Goal: Information Seeking & Learning: Learn about a topic

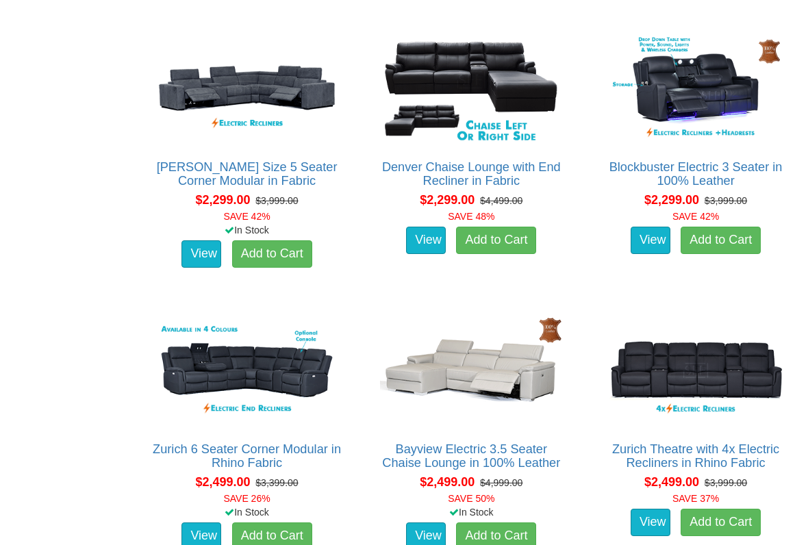
scroll to position [1431, 0]
click at [429, 451] on link "View" at bounding box center [426, 535] width 40 height 27
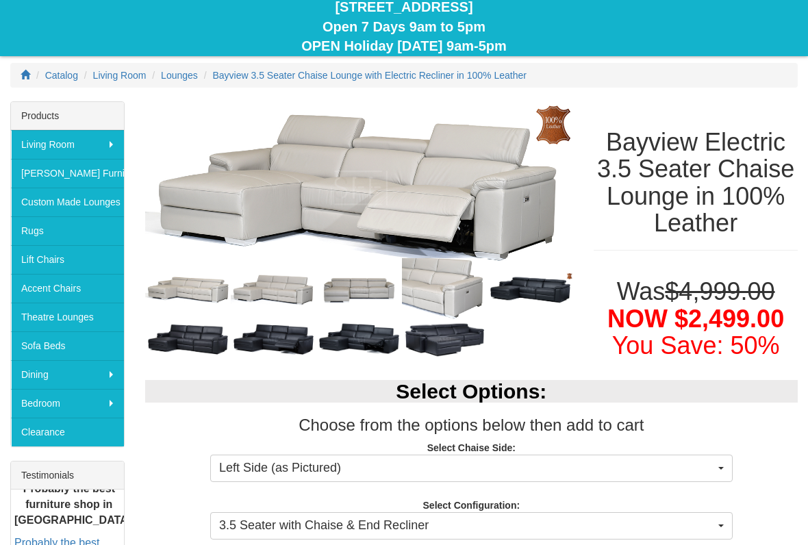
scroll to position [156, 0]
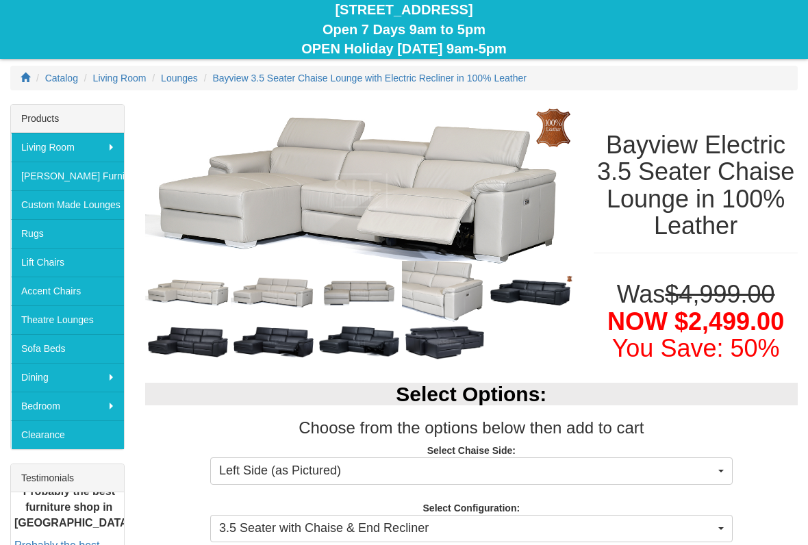
click at [454, 218] on img at bounding box center [359, 190] width 429 height 173
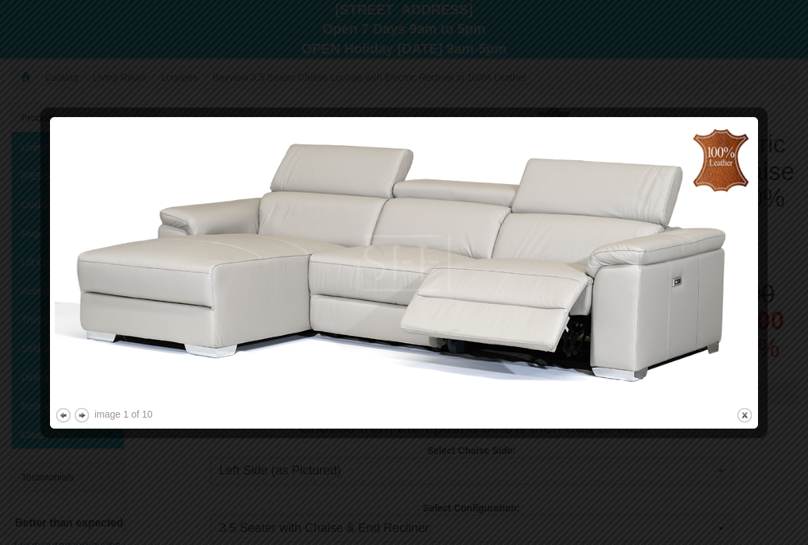
click at [90, 409] on button "next" at bounding box center [81, 415] width 17 height 17
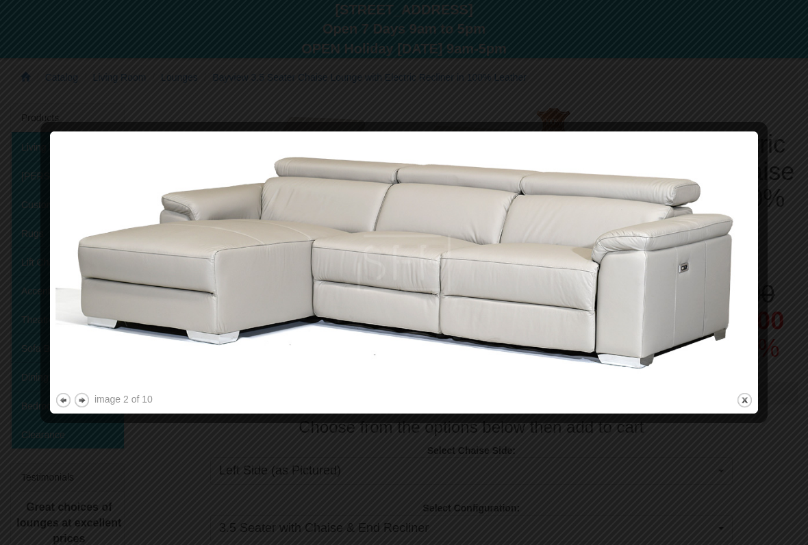
click at [90, 398] on button "next" at bounding box center [81, 400] width 17 height 17
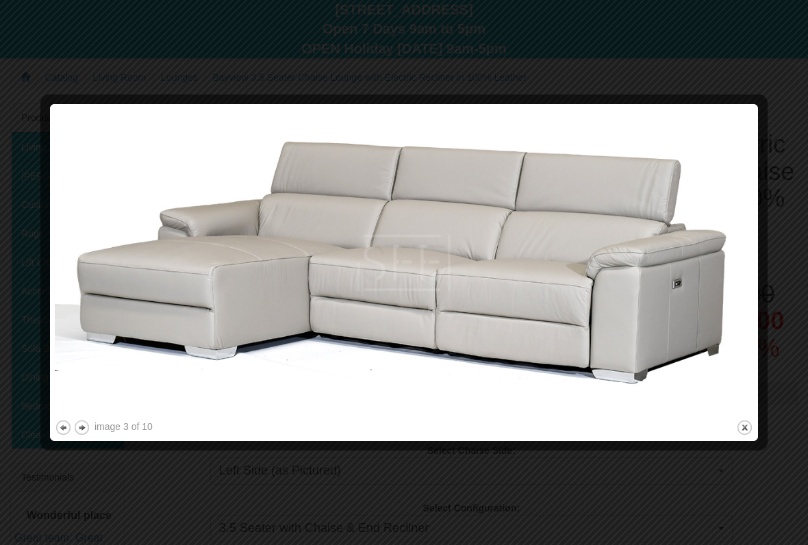
click at [82, 425] on button "next" at bounding box center [81, 427] width 17 height 17
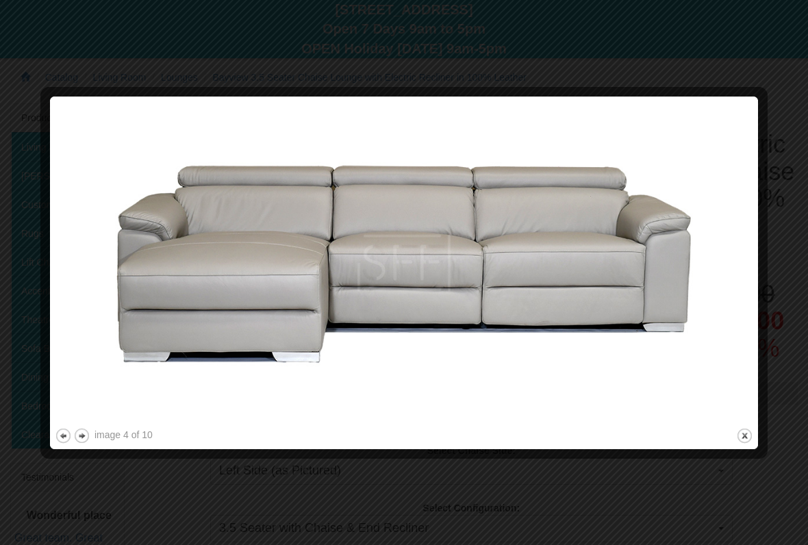
click at [84, 433] on button "next" at bounding box center [81, 435] width 17 height 17
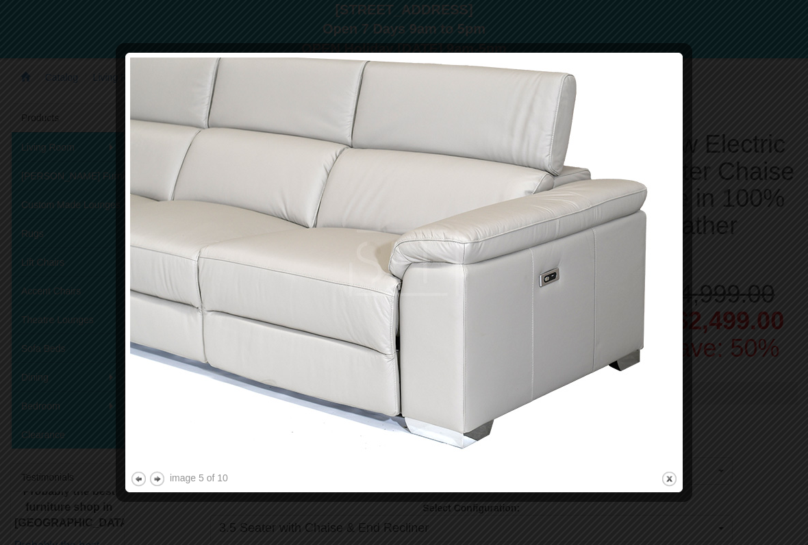
click at [155, 451] on button "next" at bounding box center [157, 478] width 17 height 17
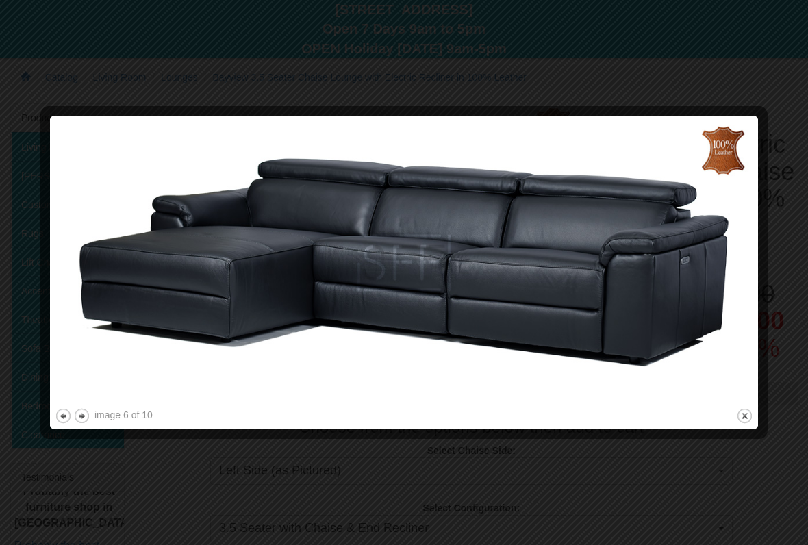
click at [87, 403] on img at bounding box center [404, 262] width 698 height 285
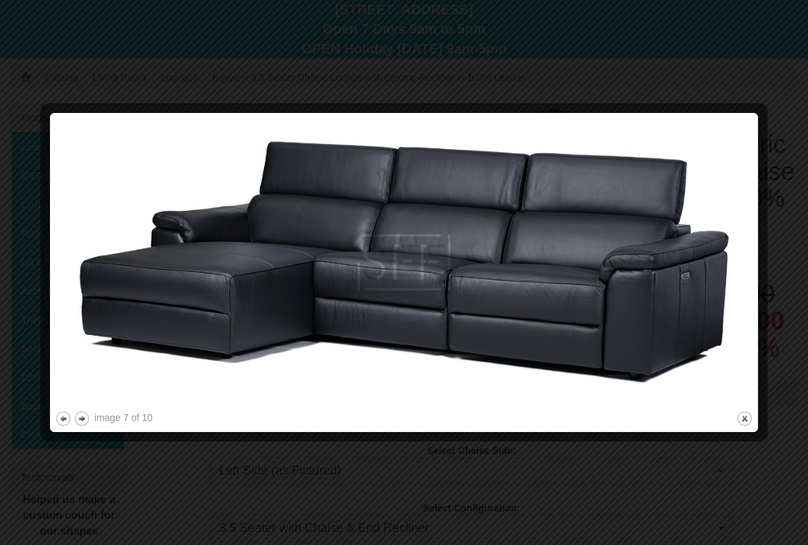
click at [89, 407] on img at bounding box center [404, 263] width 698 height 290
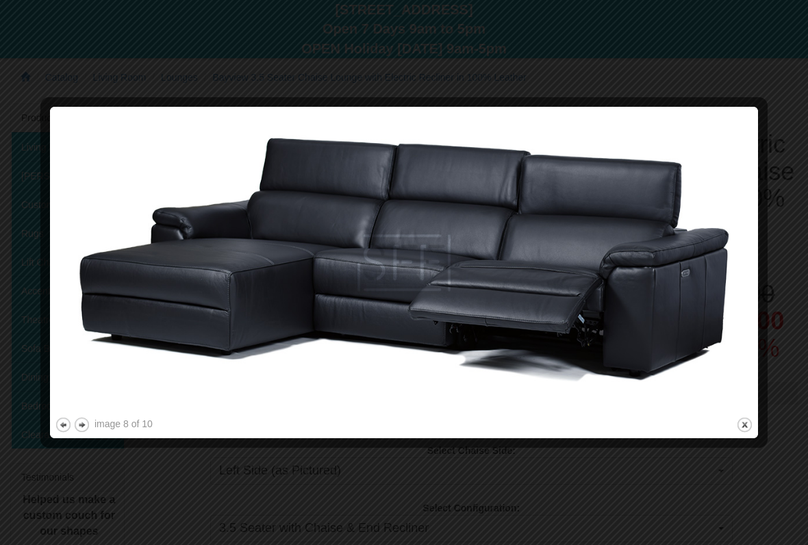
click at [82, 427] on button "next" at bounding box center [81, 424] width 17 height 17
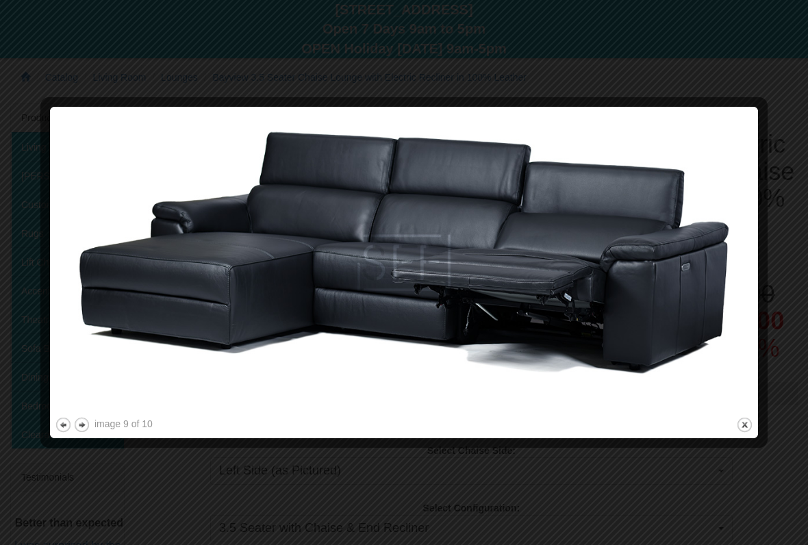
click at [89, 419] on button "next" at bounding box center [81, 424] width 17 height 17
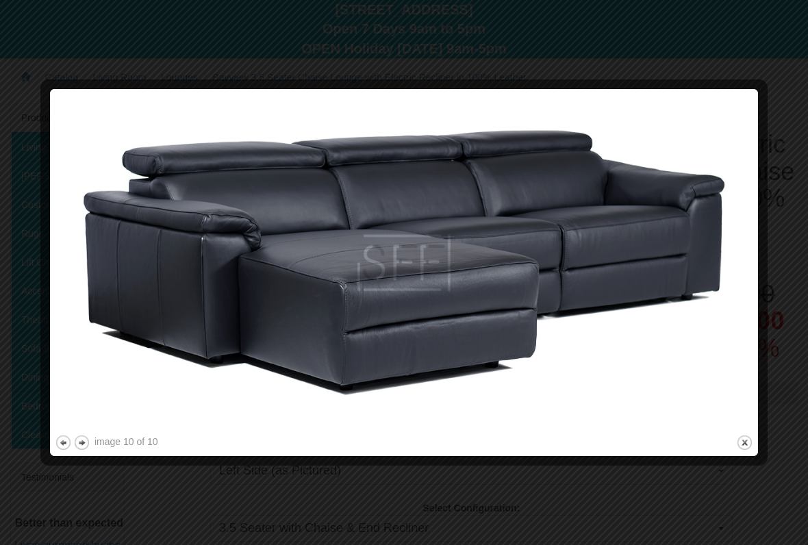
click at [87, 440] on button "next" at bounding box center [81, 442] width 17 height 17
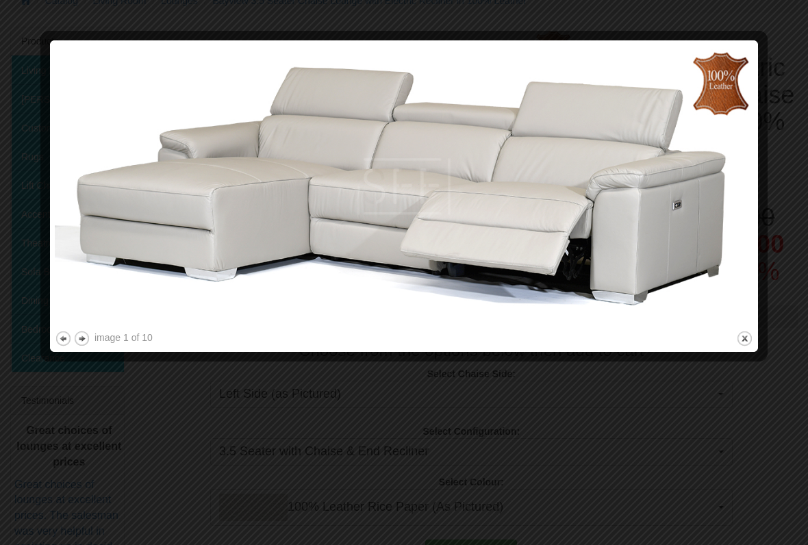
scroll to position [210, 0]
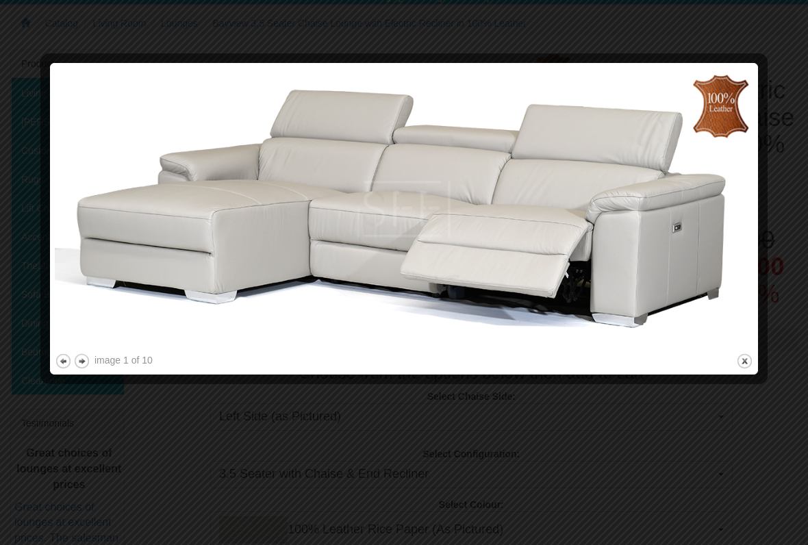
click at [750, 362] on button "close" at bounding box center [744, 361] width 17 height 17
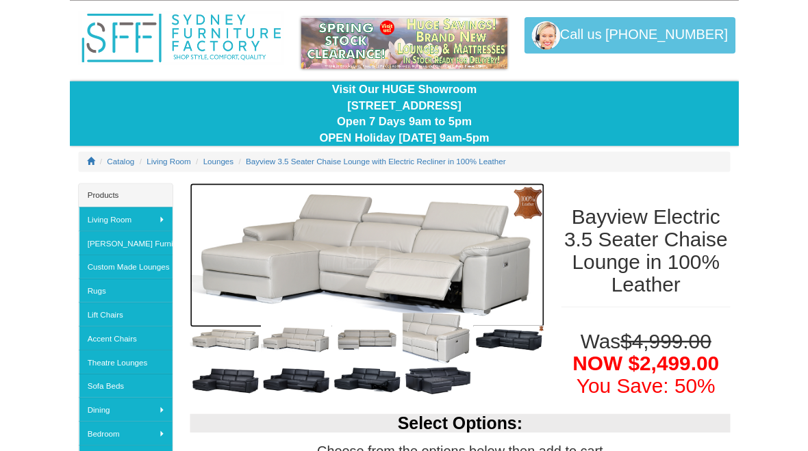
scroll to position [0, 0]
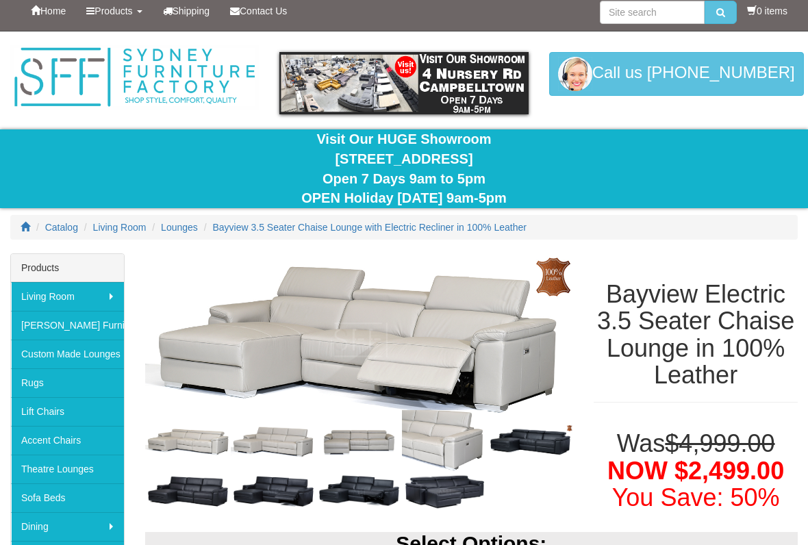
click at [155, 367] on img at bounding box center [359, 340] width 429 height 173
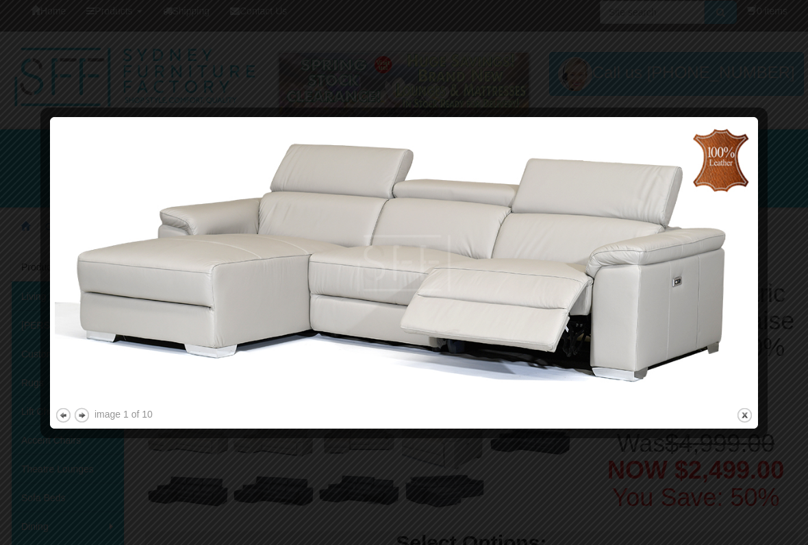
click at [319, 451] on div at bounding box center [404, 272] width 808 height 545
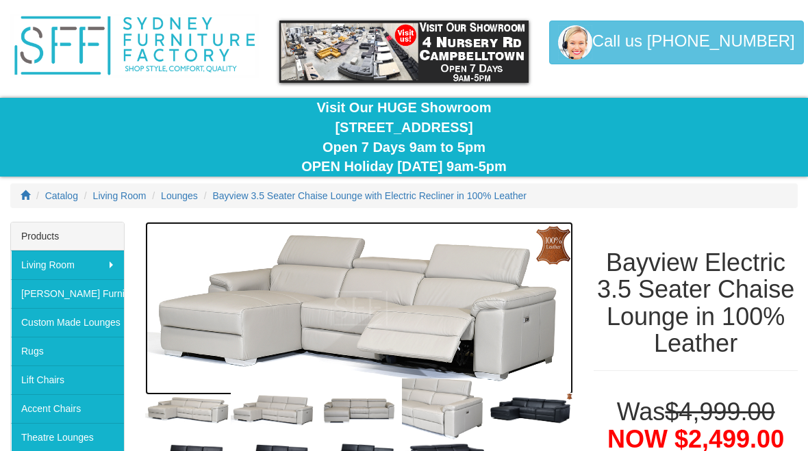
scroll to position [0, 0]
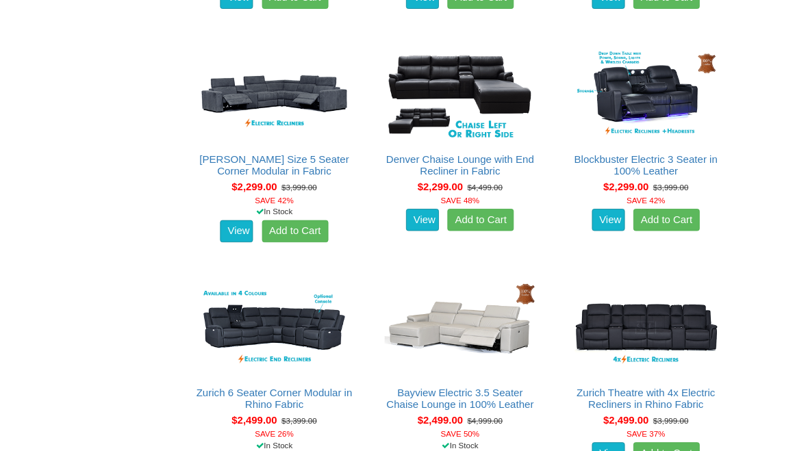
scroll to position [1406, 0]
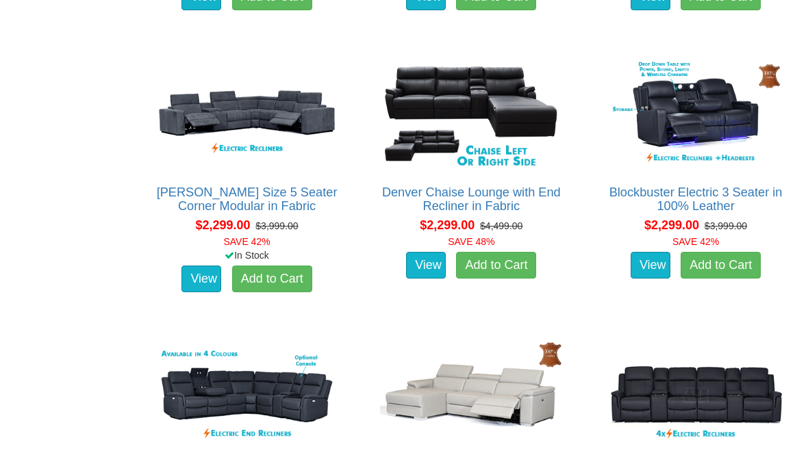
click at [481, 359] on img at bounding box center [471, 396] width 189 height 116
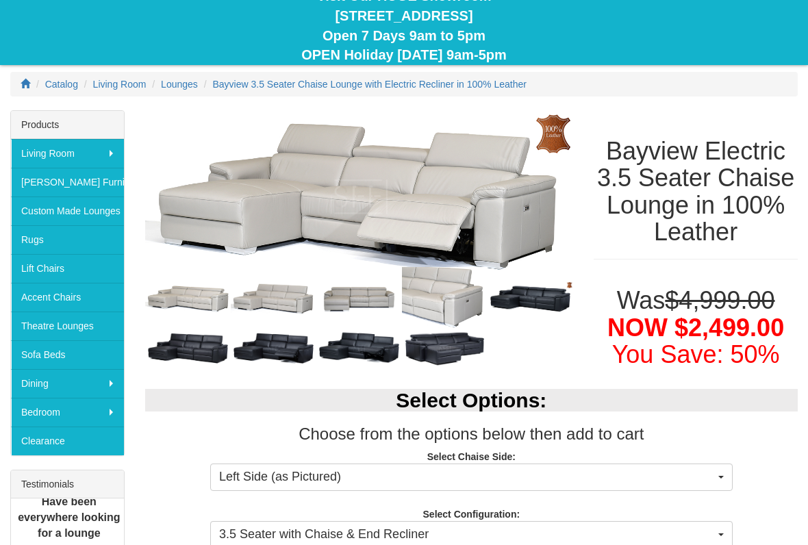
scroll to position [153, 0]
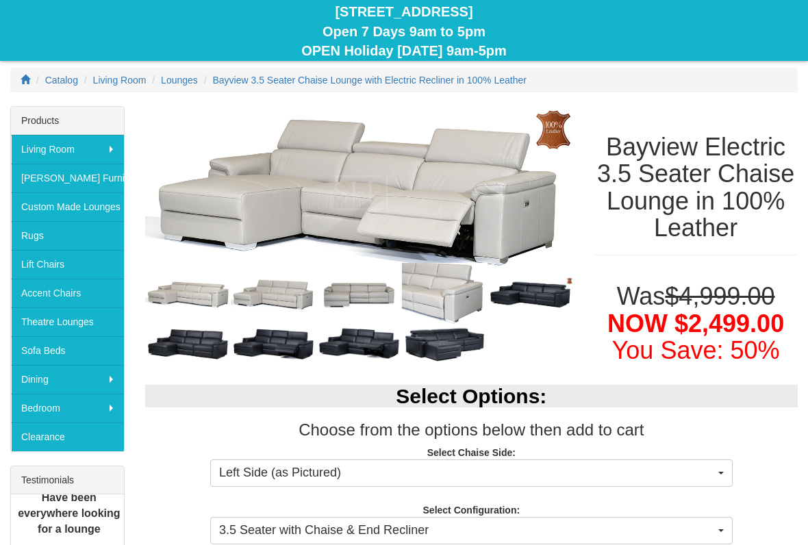
click at [434, 187] on img at bounding box center [359, 193] width 429 height 173
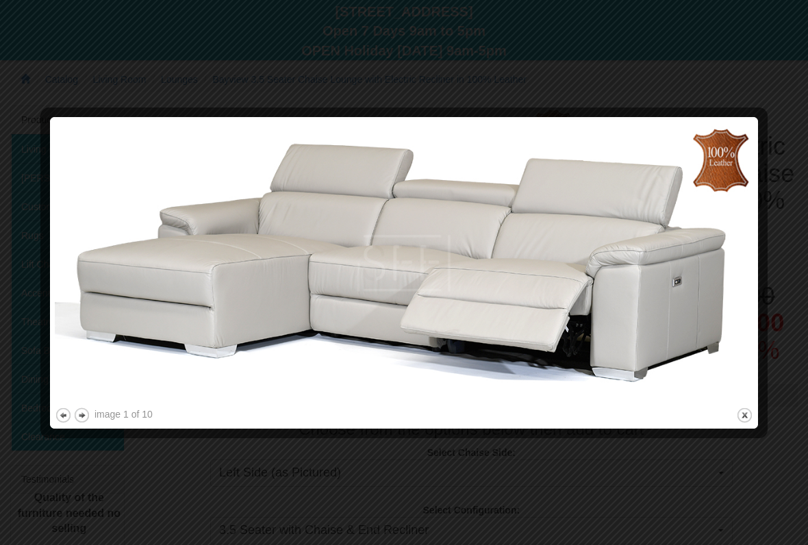
click at [71, 416] on button "previous" at bounding box center [63, 415] width 17 height 17
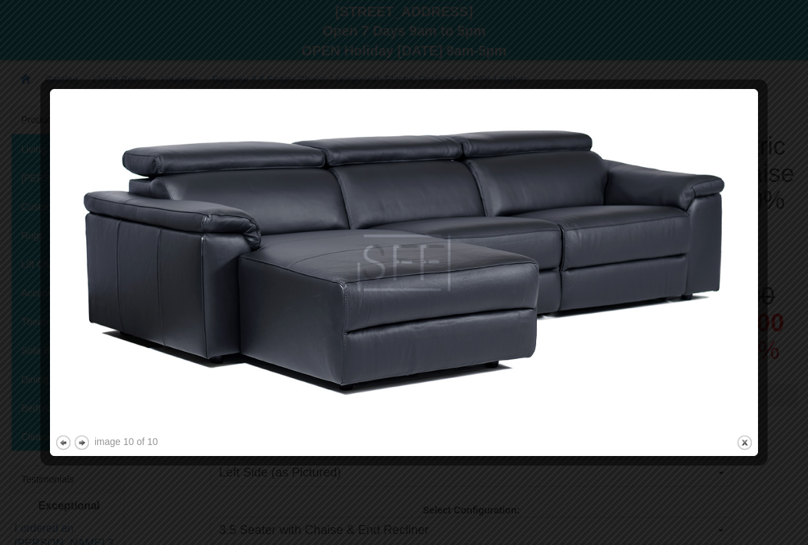
click at [89, 440] on button "next" at bounding box center [81, 442] width 17 height 17
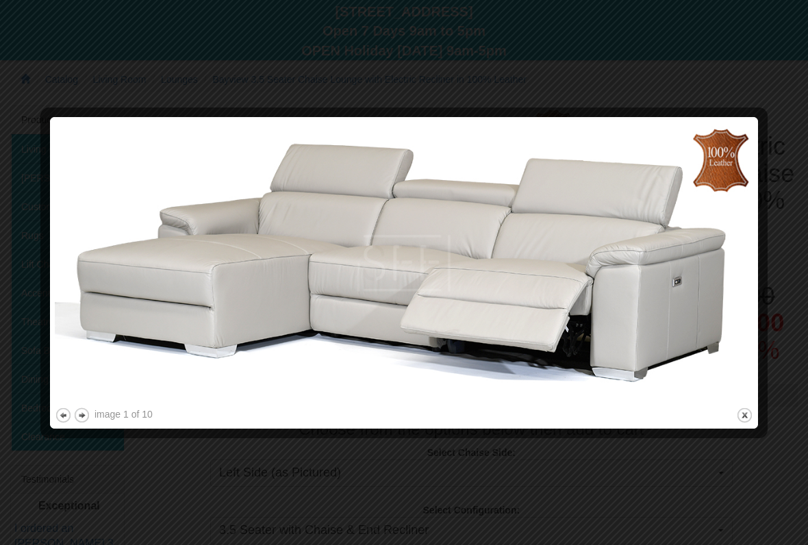
click at [87, 416] on button "next" at bounding box center [81, 415] width 17 height 17
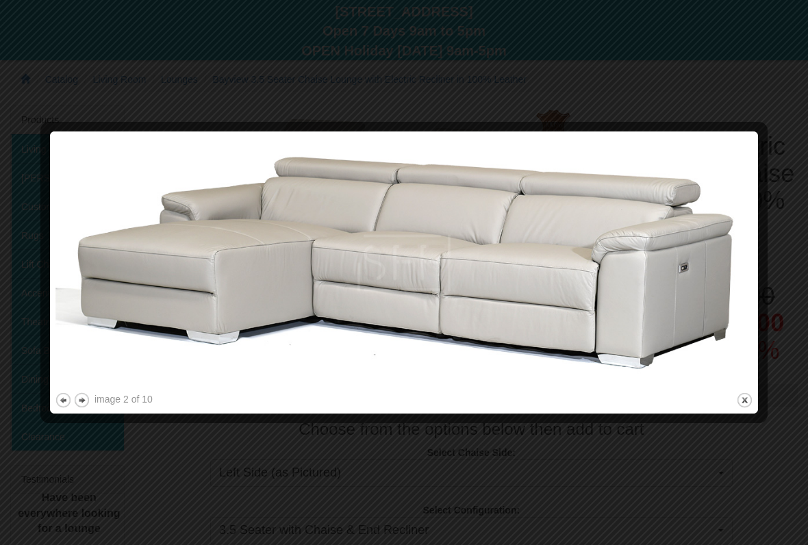
click at [448, 451] on div at bounding box center [404, 272] width 808 height 545
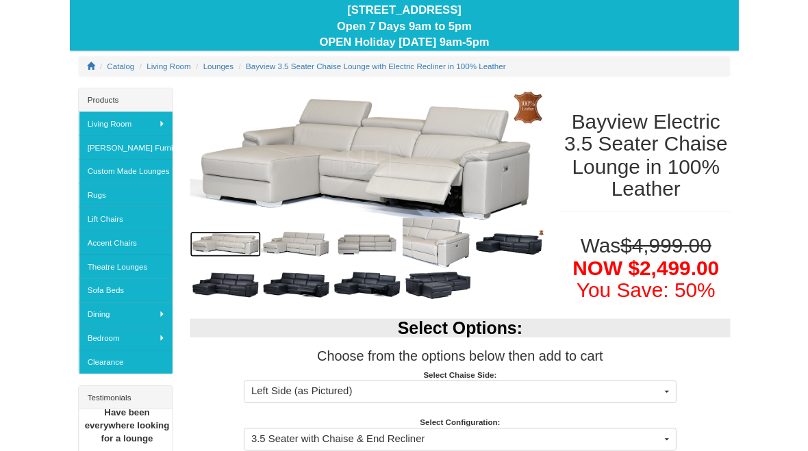
scroll to position [0, 0]
